Goal: Information Seeking & Learning: Learn about a topic

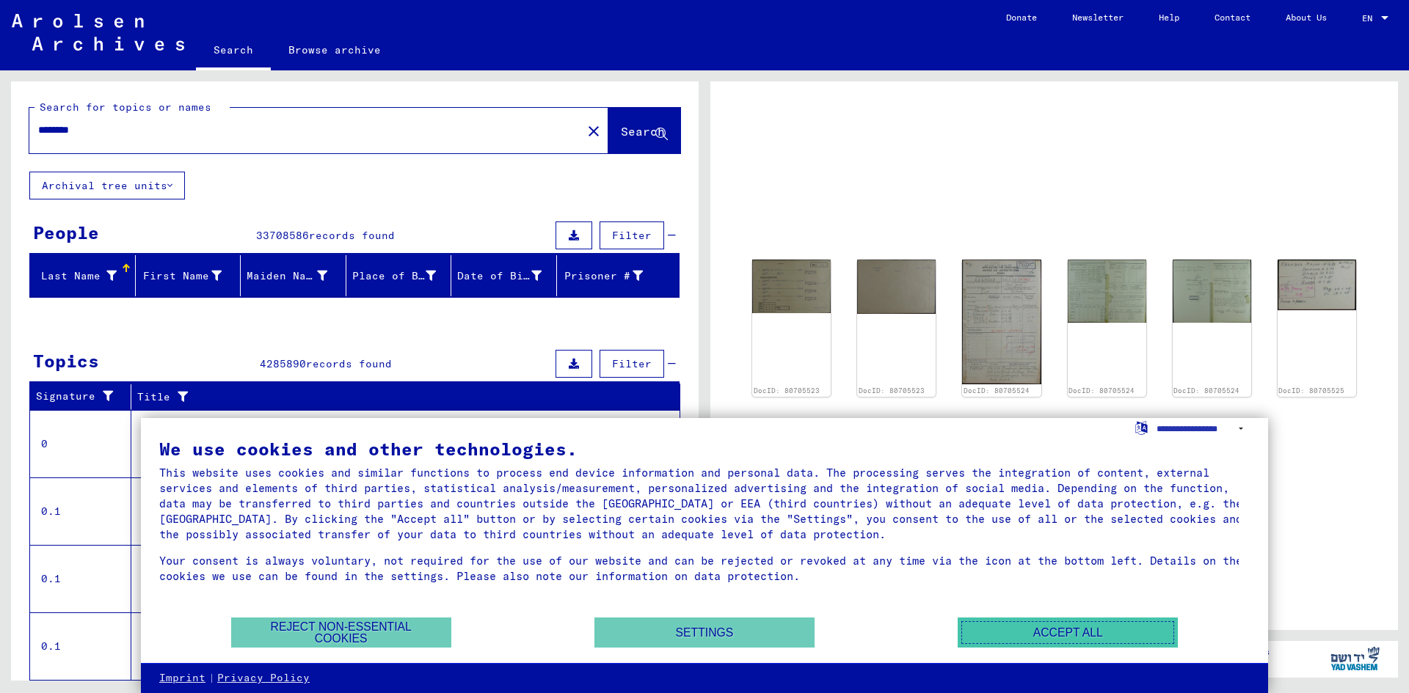
click at [1069, 620] on button "Accept all" at bounding box center [1068, 633] width 220 height 30
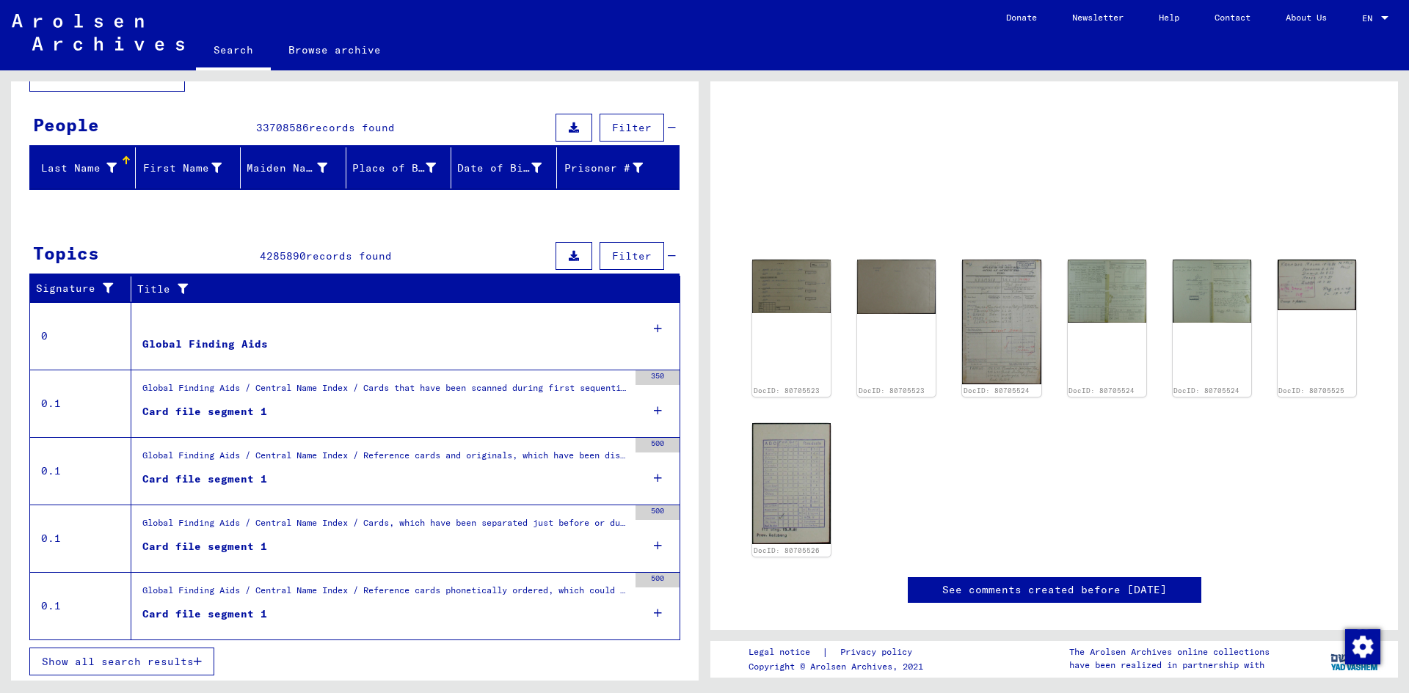
scroll to position [111, 0]
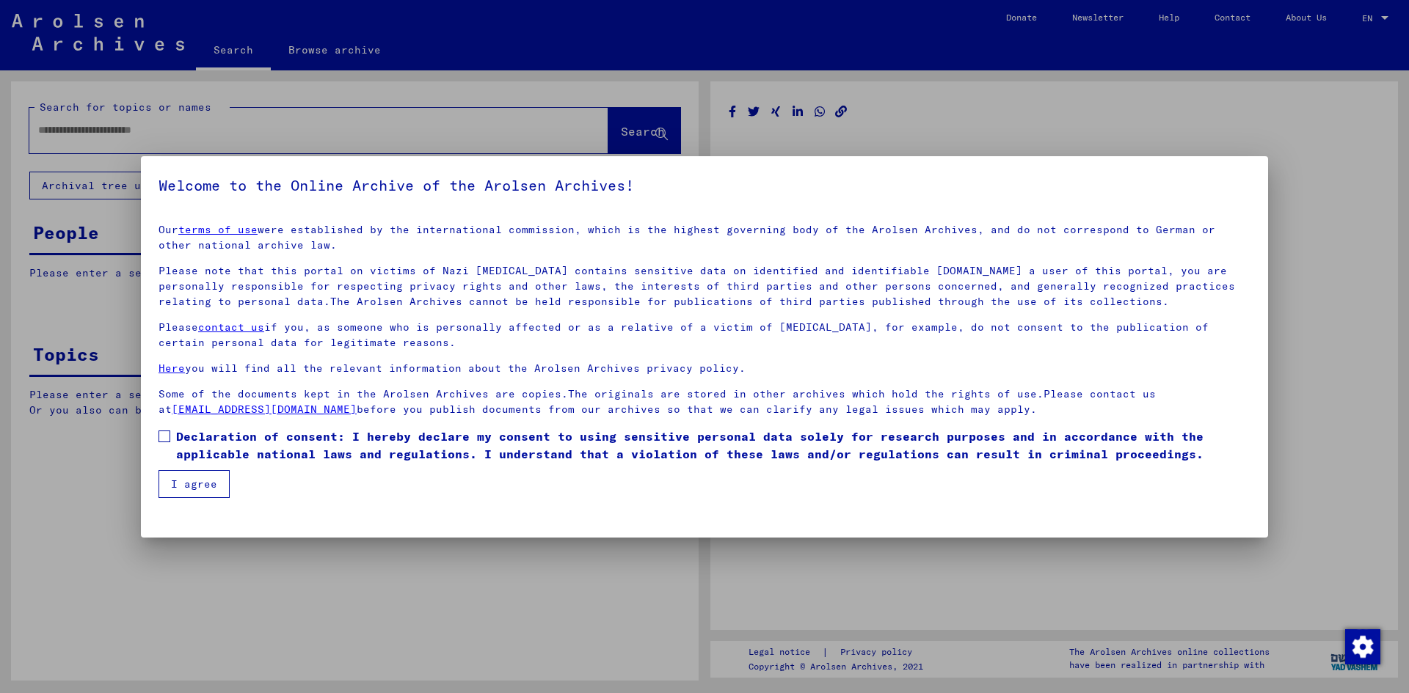
type input "********"
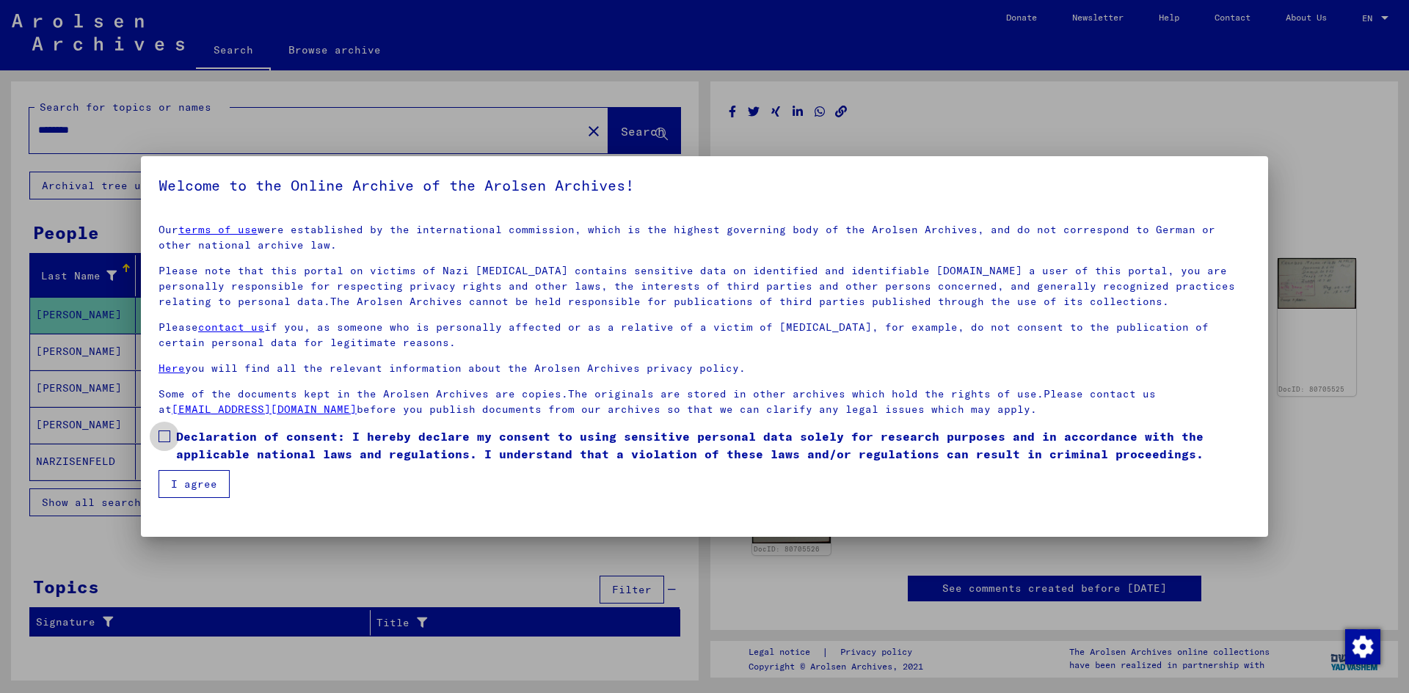
click at [164, 435] on span at bounding box center [164, 437] width 12 height 12
click at [189, 474] on button "I agree" at bounding box center [193, 484] width 71 height 28
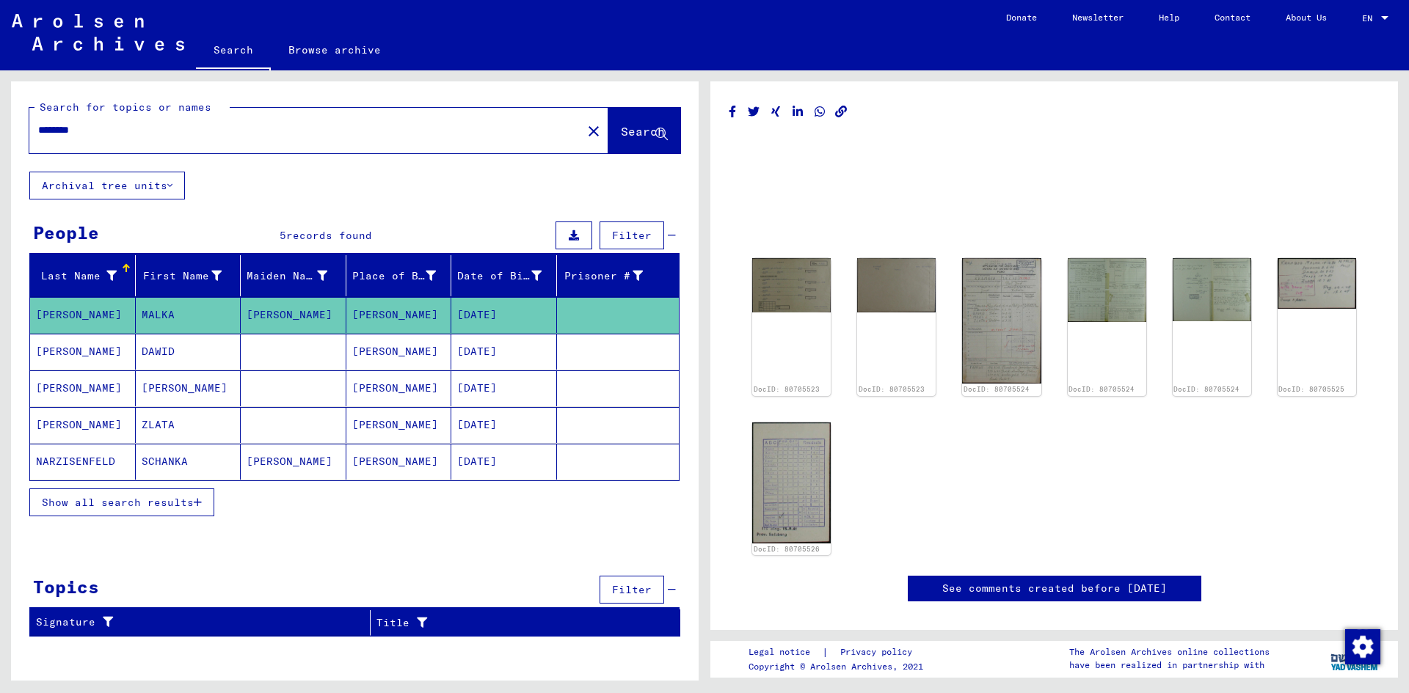
click at [158, 313] on mat-cell "MALKA" at bounding box center [189, 315] width 106 height 36
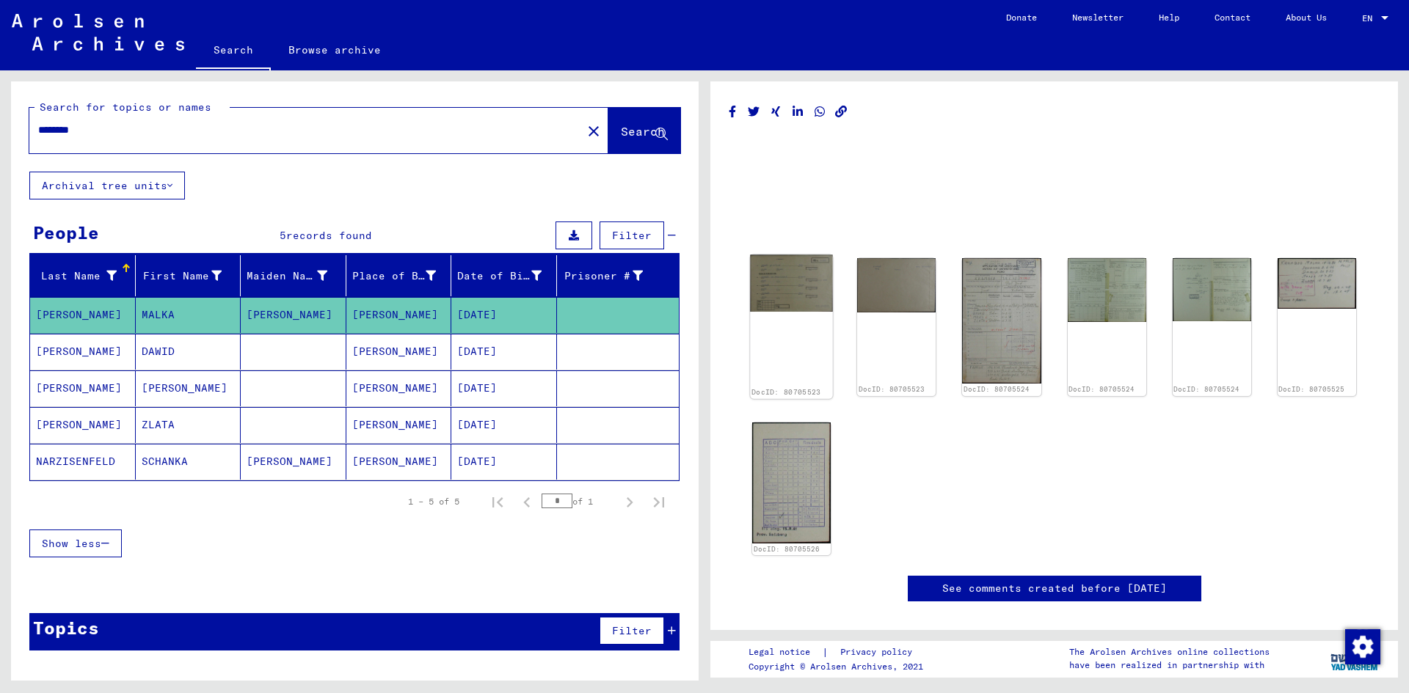
click at [795, 287] on img at bounding box center [791, 283] width 83 height 56
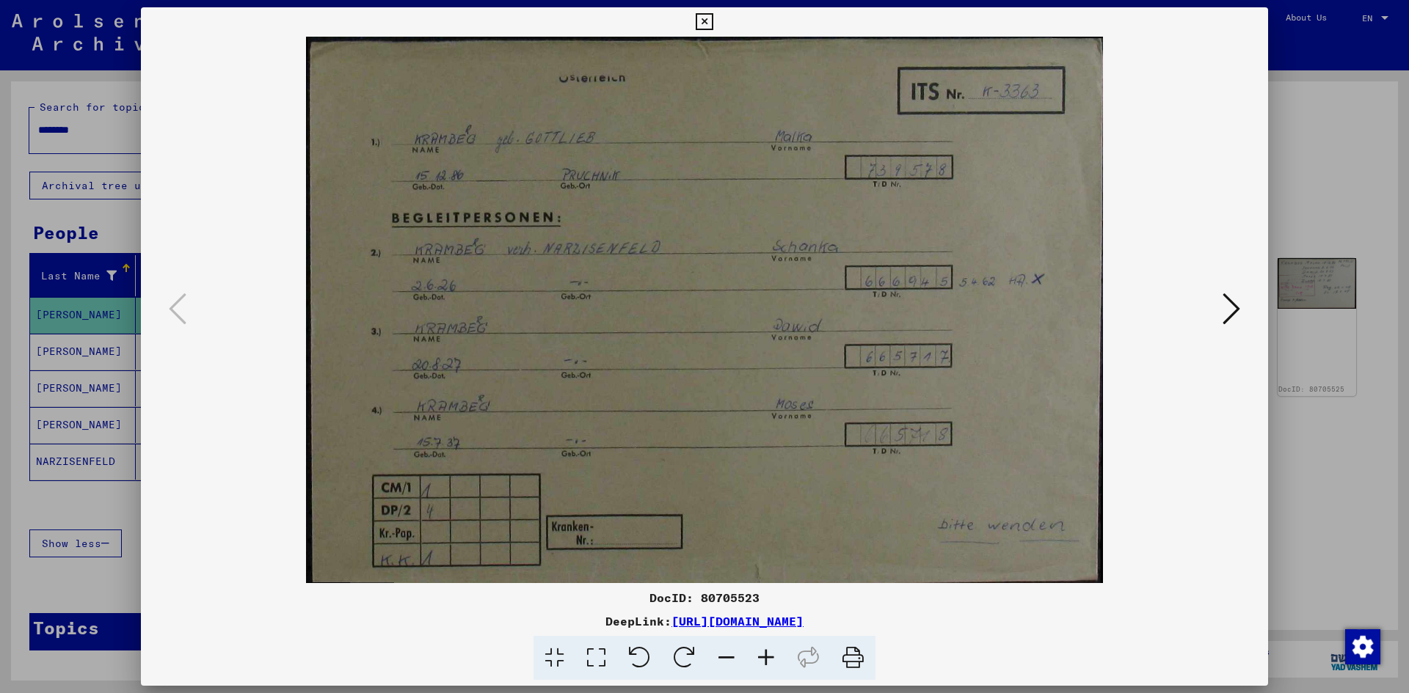
click at [1235, 309] on icon at bounding box center [1231, 308] width 18 height 35
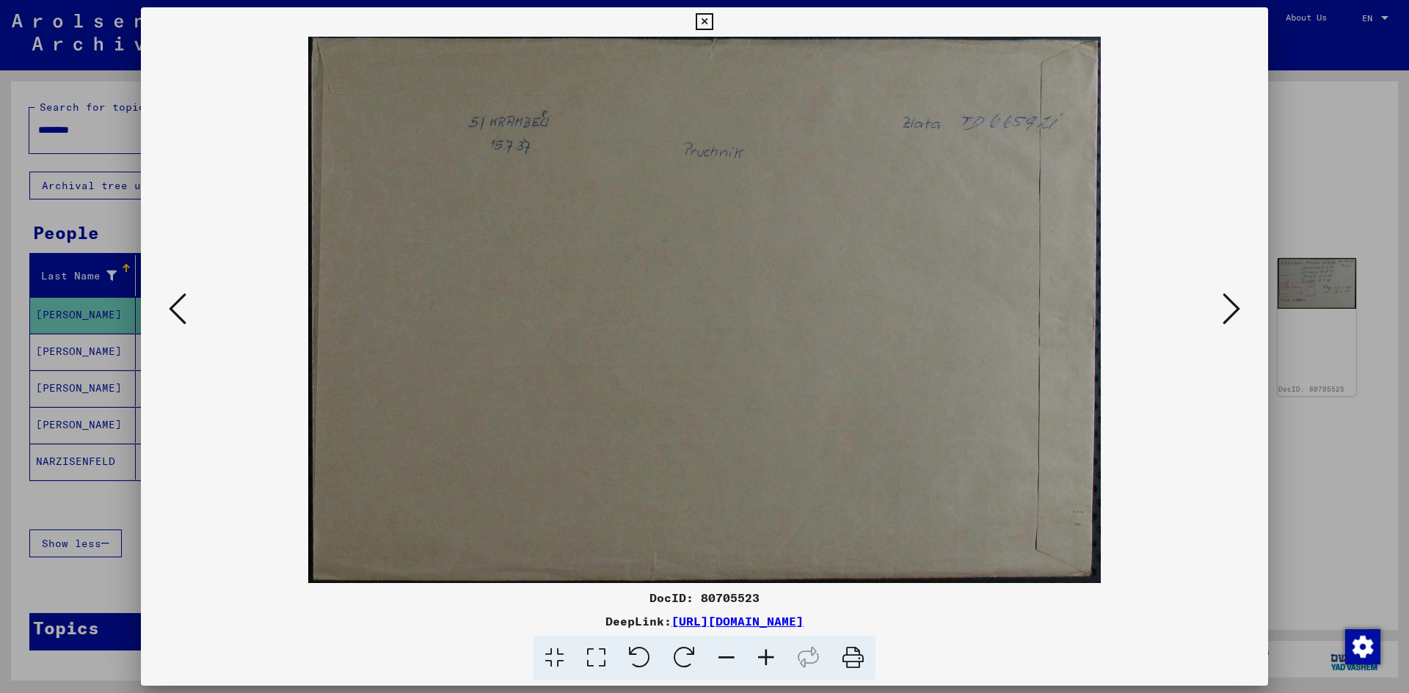
click at [1235, 309] on icon at bounding box center [1231, 308] width 18 height 35
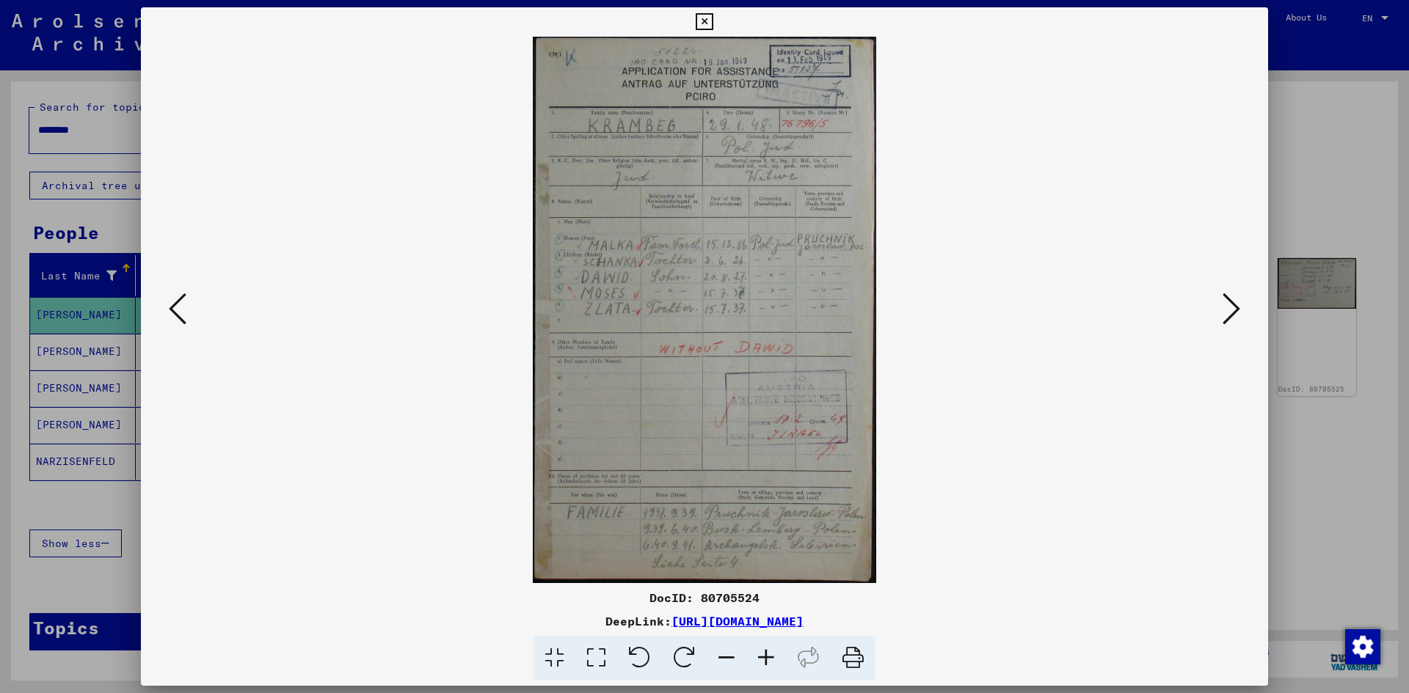
click at [1231, 307] on icon at bounding box center [1231, 308] width 18 height 35
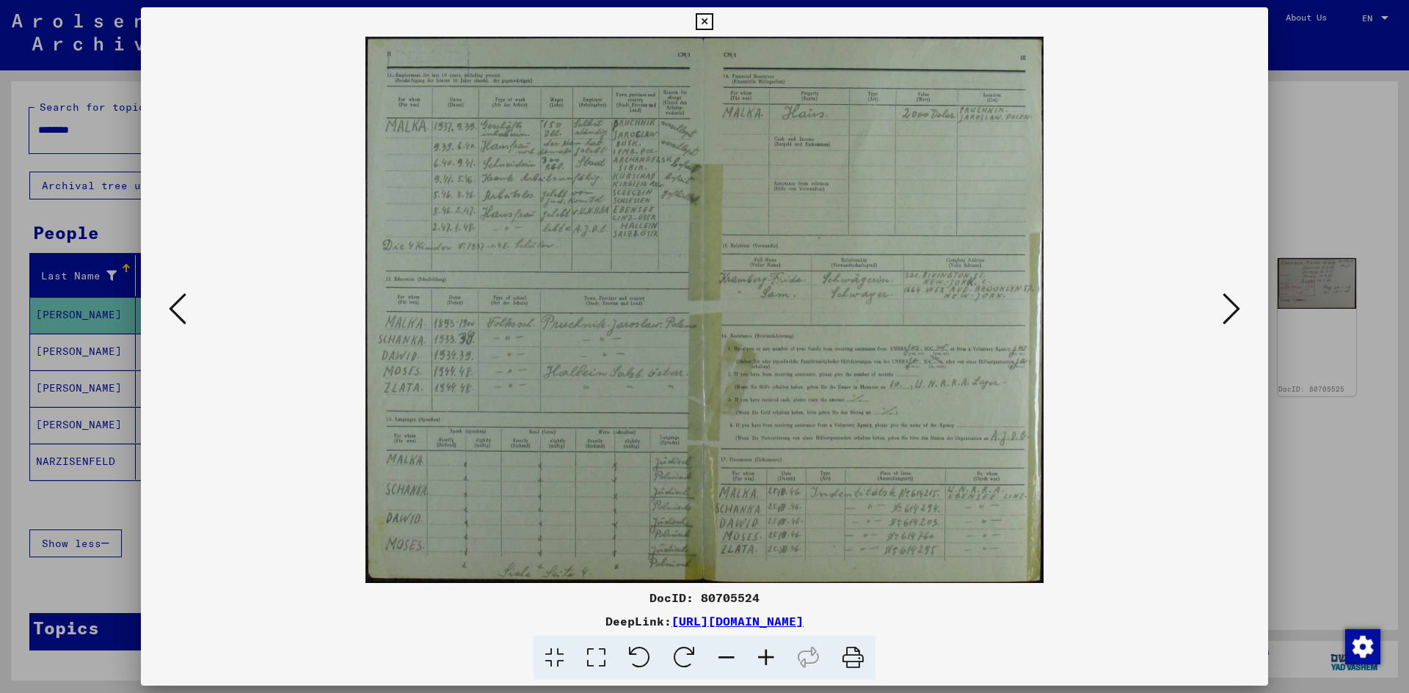
click at [1230, 307] on icon at bounding box center [1231, 308] width 18 height 35
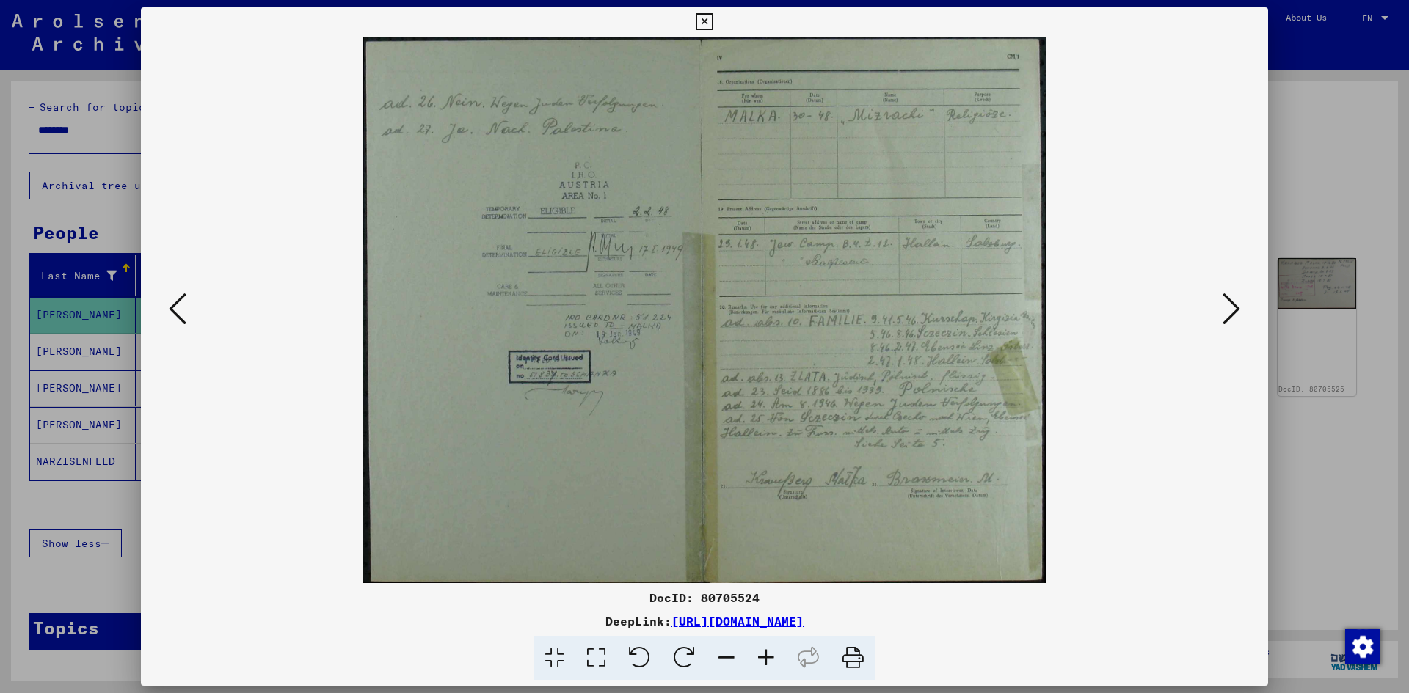
click at [1225, 312] on icon at bounding box center [1231, 308] width 18 height 35
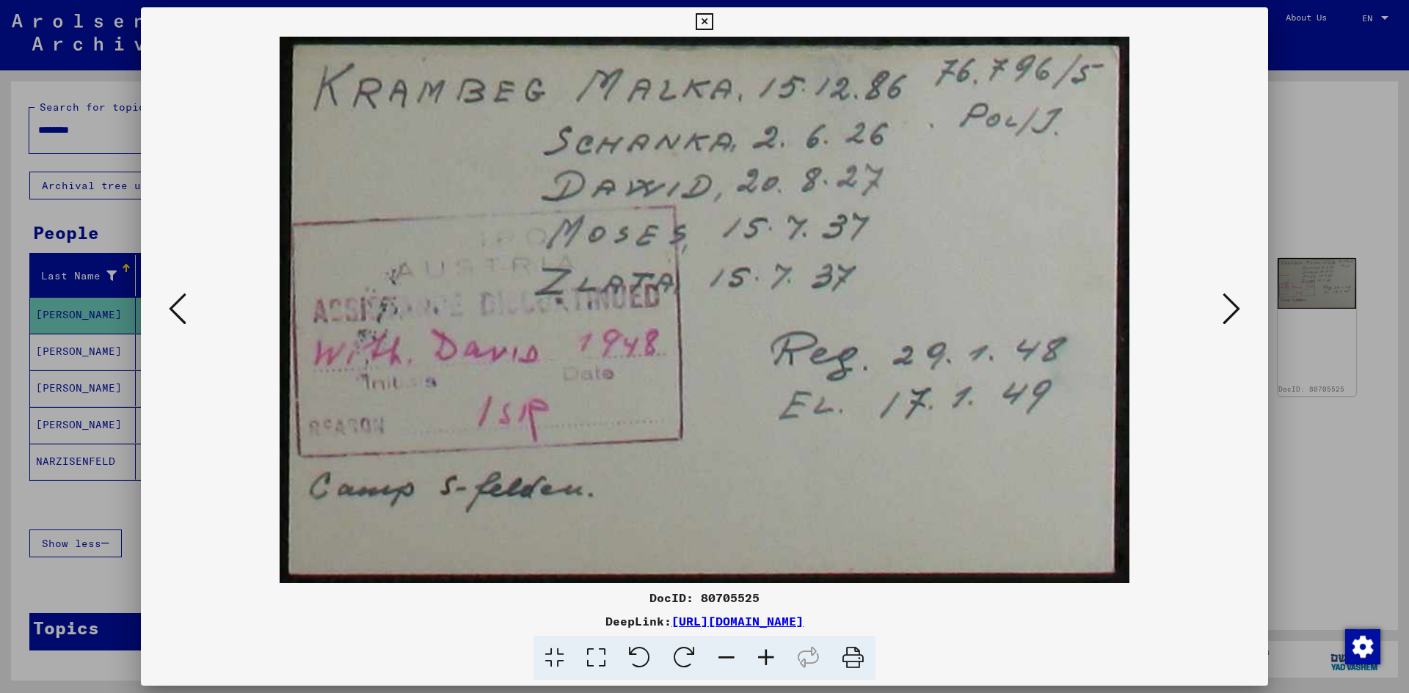
click at [1225, 312] on icon at bounding box center [1231, 308] width 18 height 35
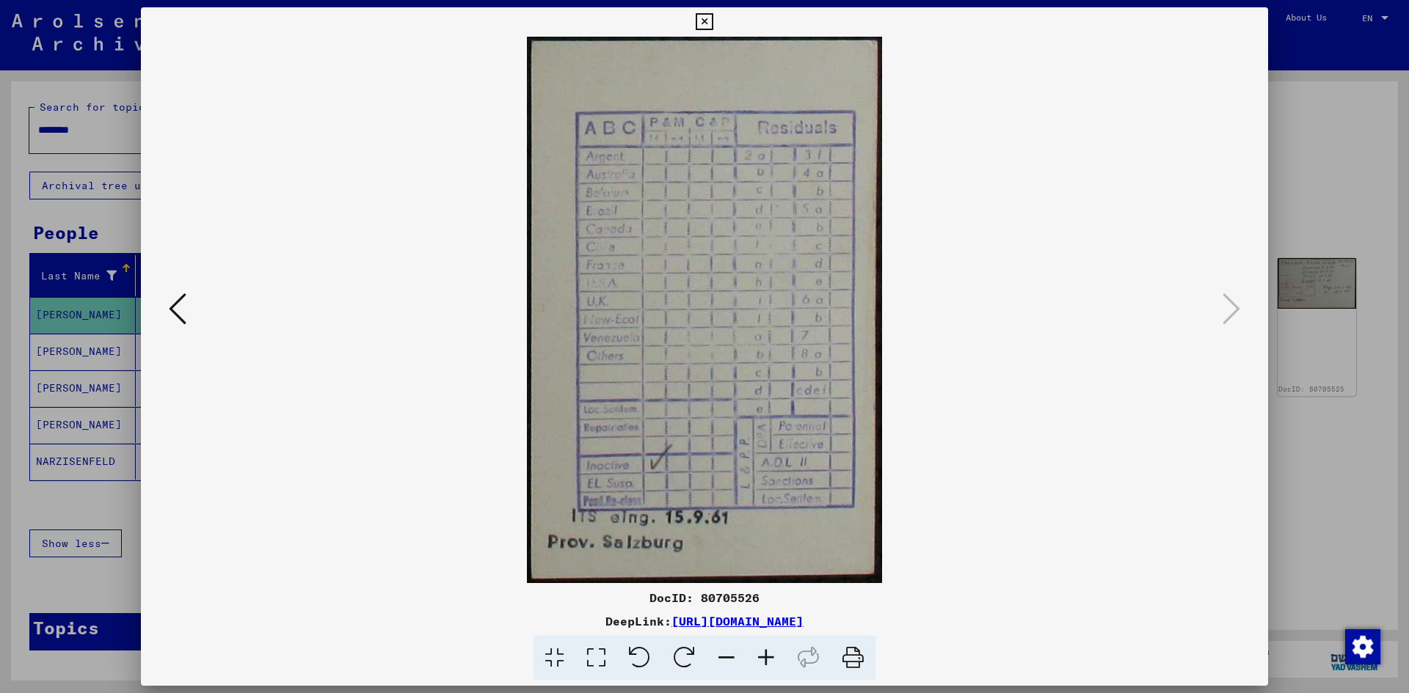
click at [708, 26] on icon at bounding box center [704, 22] width 17 height 18
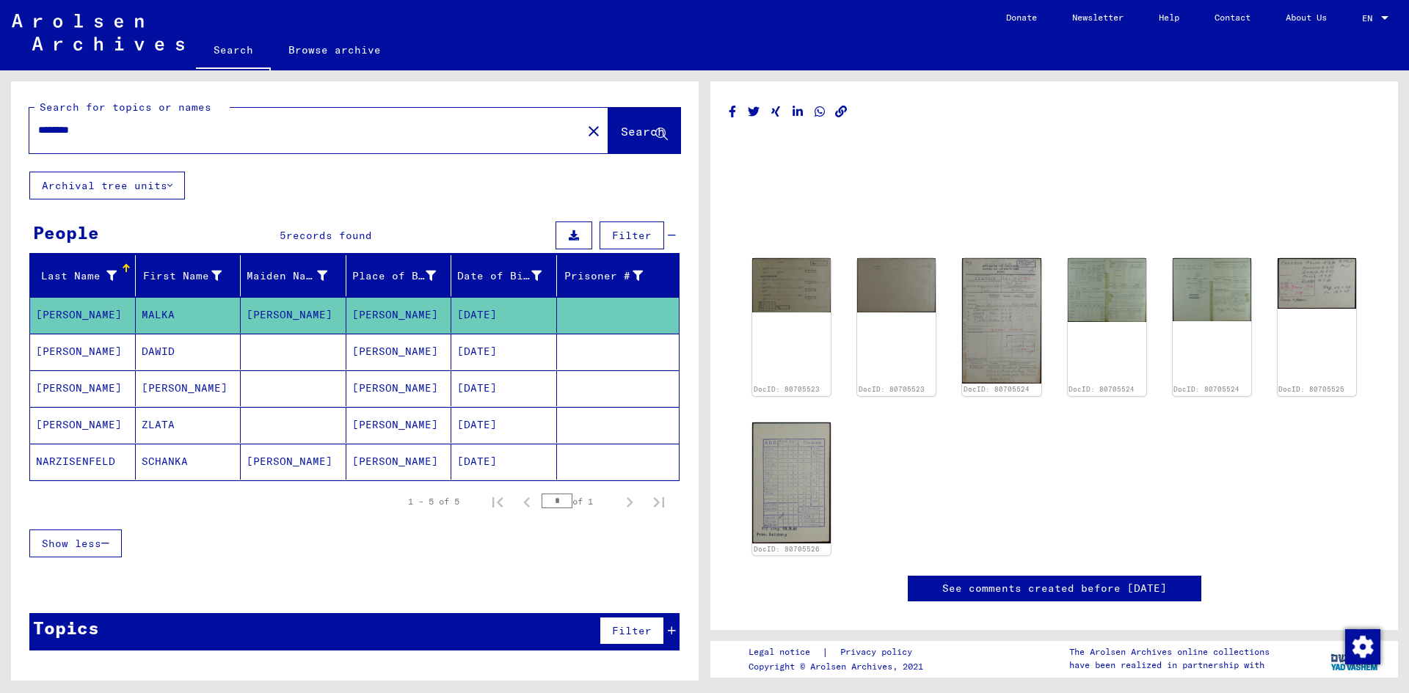
click at [79, 349] on mat-cell "[PERSON_NAME]" at bounding box center [83, 352] width 106 height 36
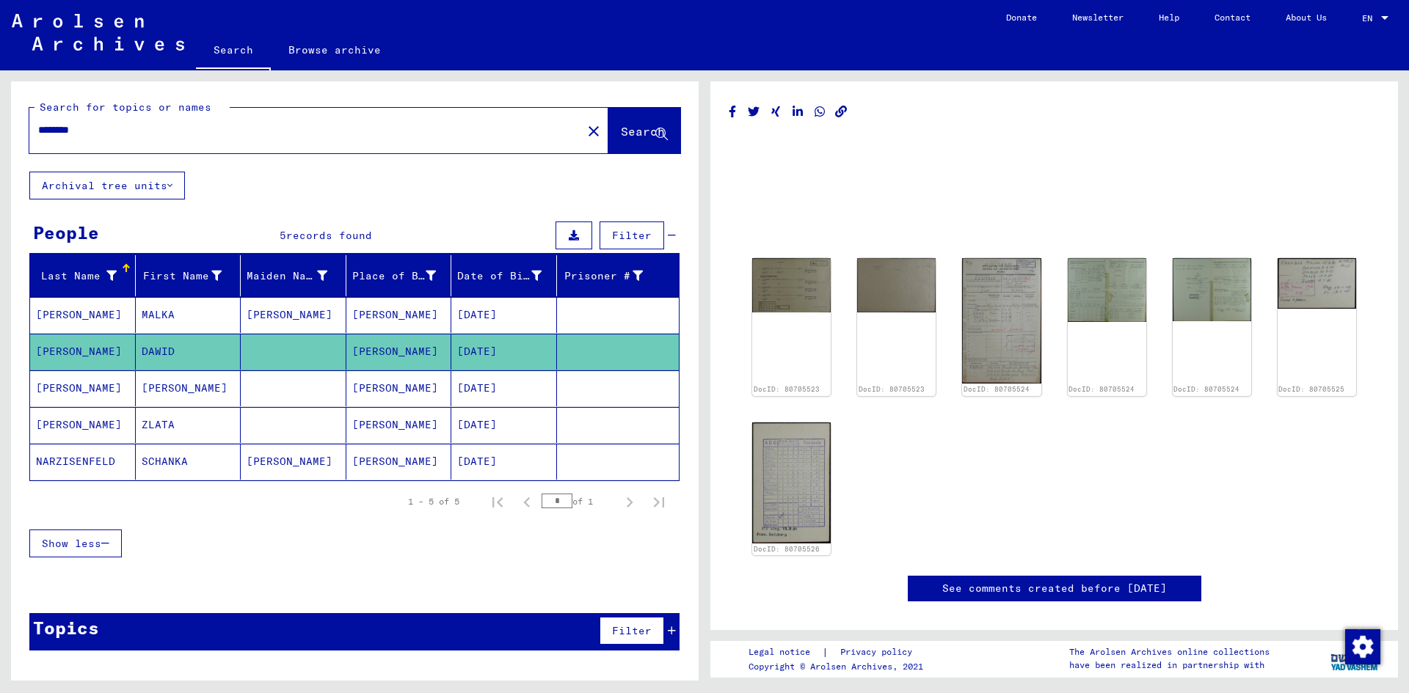
click at [81, 349] on mat-cell "[PERSON_NAME]" at bounding box center [83, 352] width 106 height 36
click at [82, 349] on mat-cell "[PERSON_NAME]" at bounding box center [83, 352] width 106 height 36
click at [84, 348] on mat-cell "[PERSON_NAME]" at bounding box center [83, 352] width 106 height 36
click at [70, 424] on mat-cell "[PERSON_NAME]" at bounding box center [83, 425] width 106 height 36
click at [76, 421] on mat-cell "[PERSON_NAME]" at bounding box center [83, 425] width 106 height 36
